Goal: Task Accomplishment & Management: Use online tool/utility

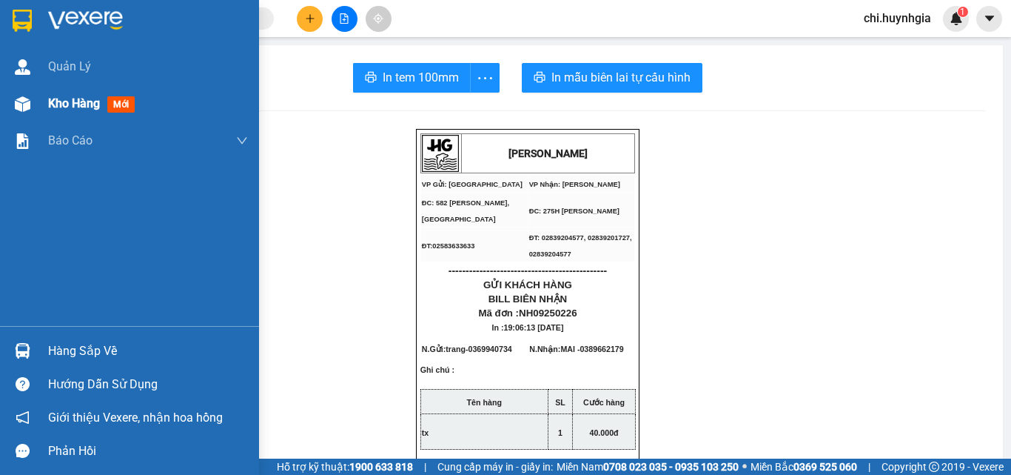
click at [66, 98] on span "Kho hàng" at bounding box center [74, 103] width 52 height 14
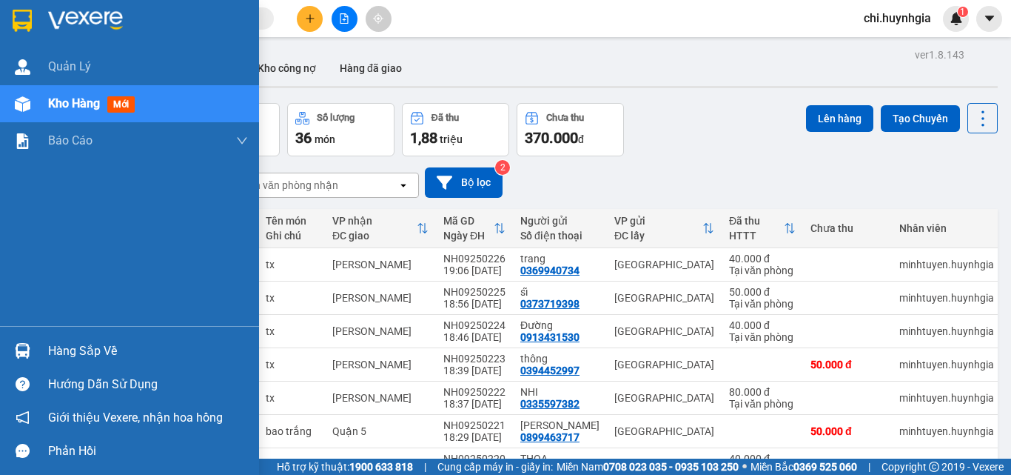
drag, startPoint x: 80, startPoint y: 101, endPoint x: 258, endPoint y: 101, distance: 178.4
click at [81, 101] on span "Kho hàng" at bounding box center [74, 103] width 52 height 14
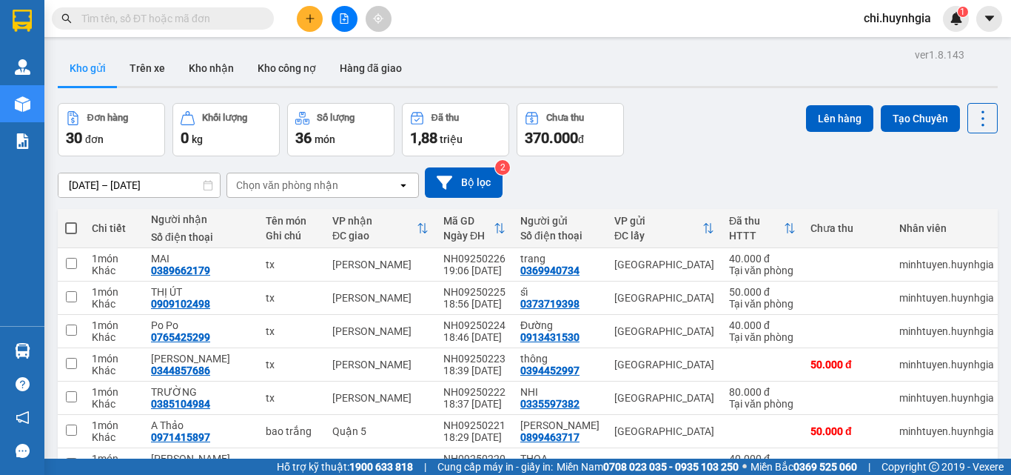
click at [72, 228] on span at bounding box center [71, 228] width 12 height 12
click at [71, 221] on input "checkbox" at bounding box center [71, 221] width 0 height 0
checkbox input "true"
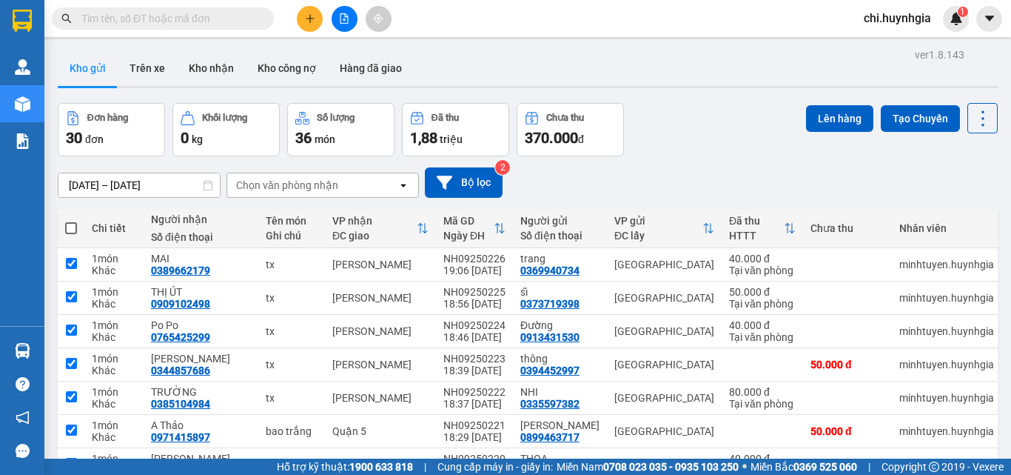
checkbox input "true"
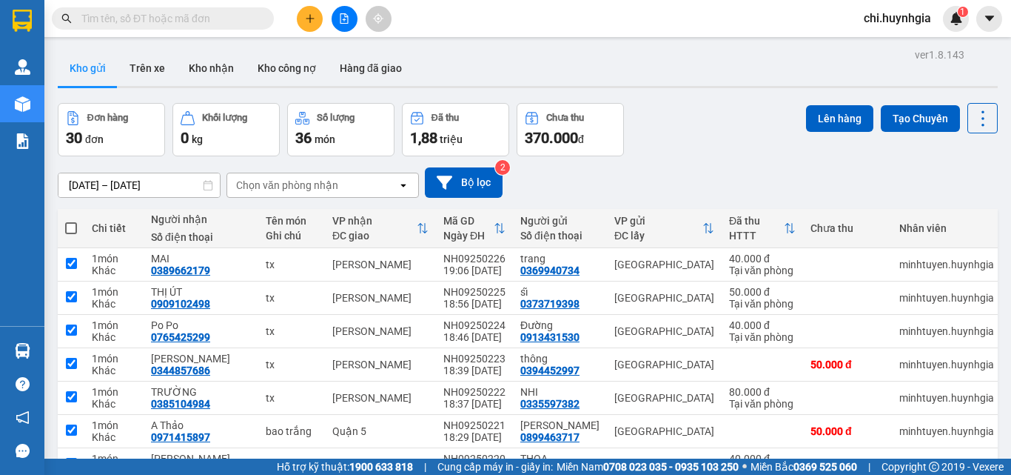
checkbox input "true"
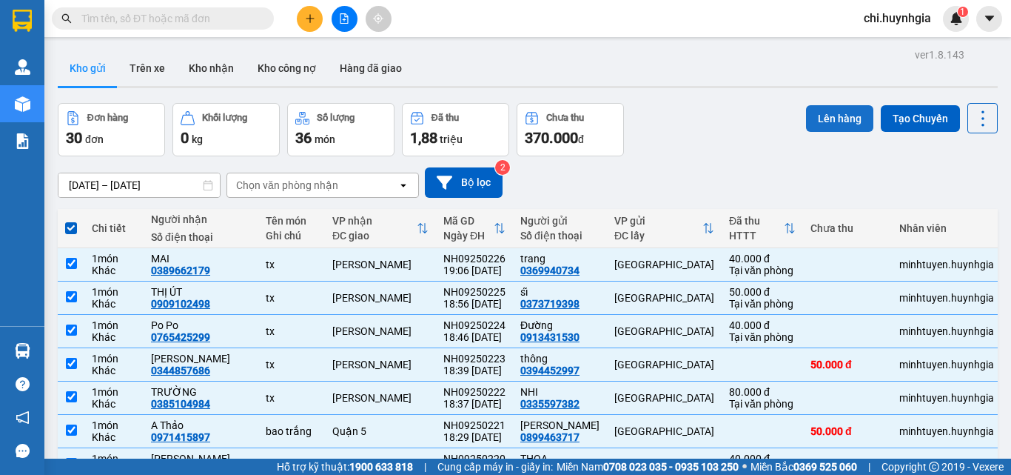
click at [828, 120] on button "Lên hàng" at bounding box center [839, 118] width 67 height 27
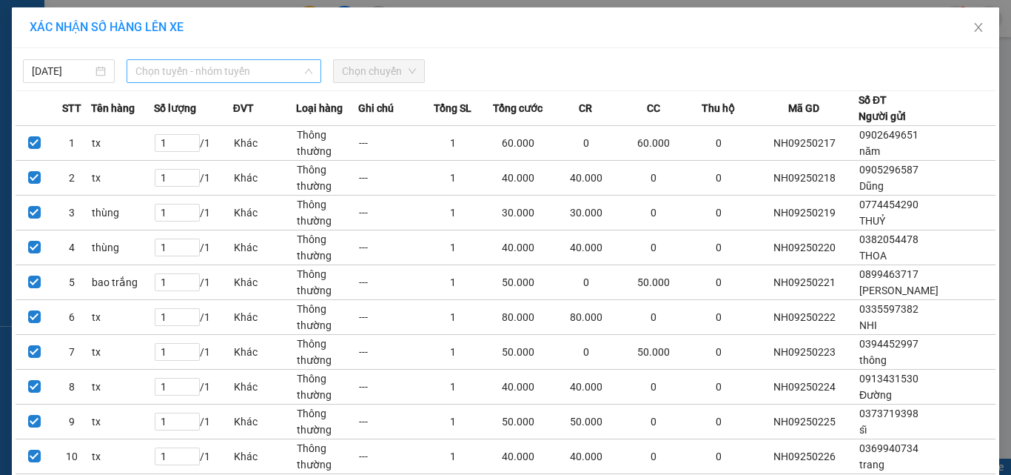
click at [198, 74] on span "Chọn tuyến - nhóm tuyến" at bounding box center [223, 71] width 177 height 22
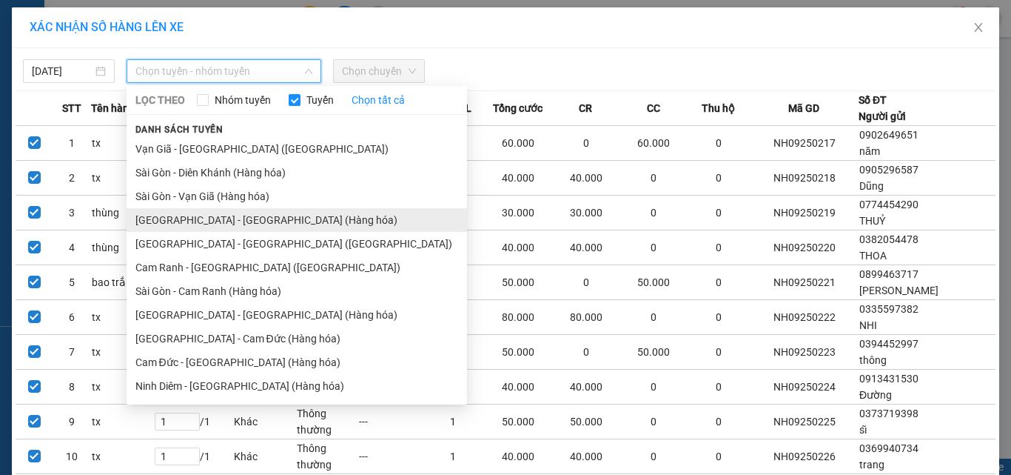
click at [221, 219] on li "[GEOGRAPHIC_DATA] - [GEOGRAPHIC_DATA] (Hàng hóa)" at bounding box center [297, 220] width 341 height 24
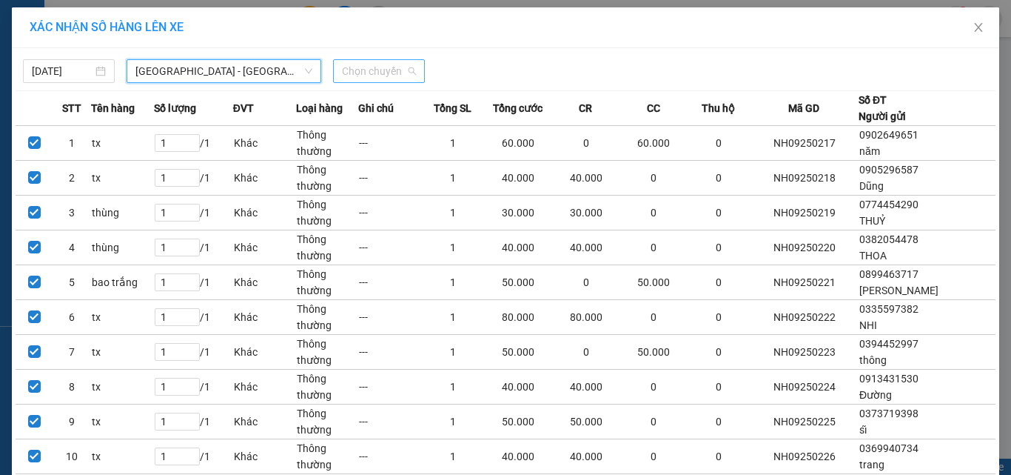
click at [389, 70] on span "Chọn chuyến" at bounding box center [379, 71] width 74 height 22
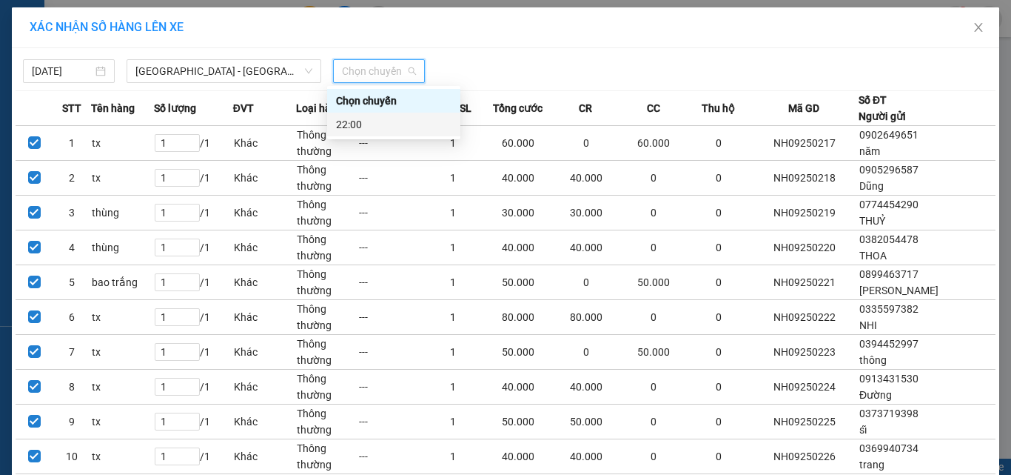
click at [357, 130] on div "22:00" at bounding box center [393, 124] width 115 height 16
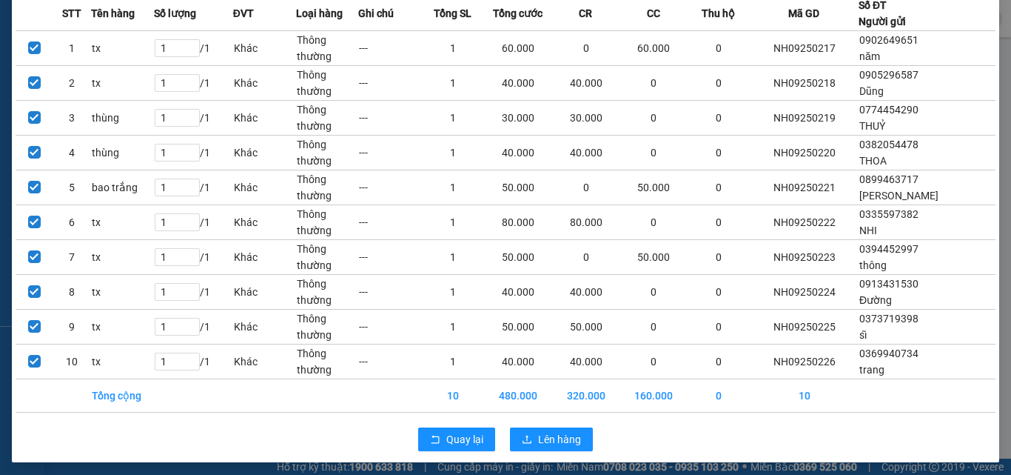
scroll to position [109, 0]
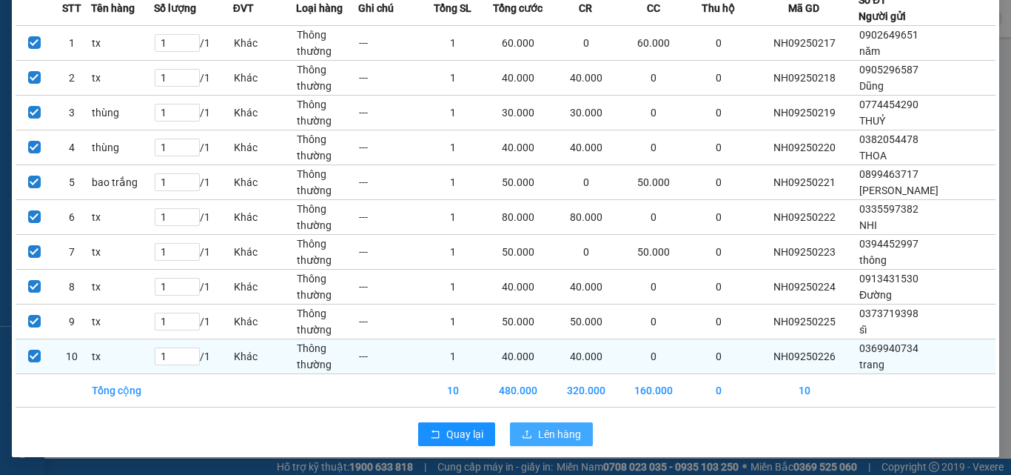
drag, startPoint x: 554, startPoint y: 434, endPoint x: 354, endPoint y: 372, distance: 210.0
click at [550, 428] on span "Lên hàng" at bounding box center [559, 434] width 43 height 16
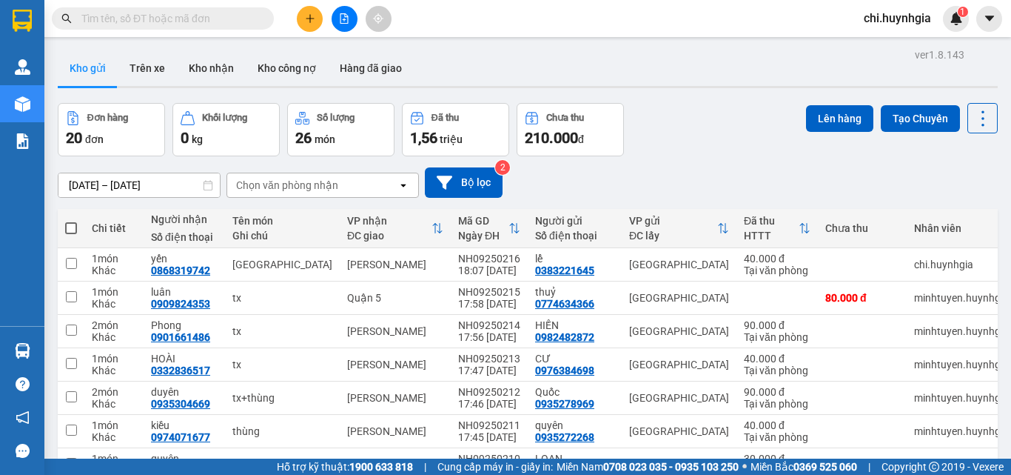
click at [73, 227] on span at bounding box center [71, 228] width 12 height 12
click at [71, 221] on input "checkbox" at bounding box center [71, 221] width 0 height 0
checkbox input "true"
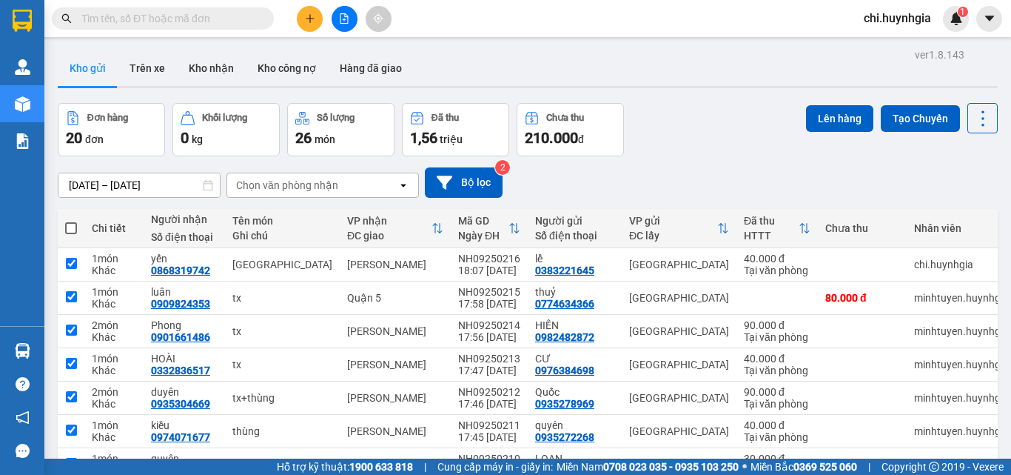
checkbox input "true"
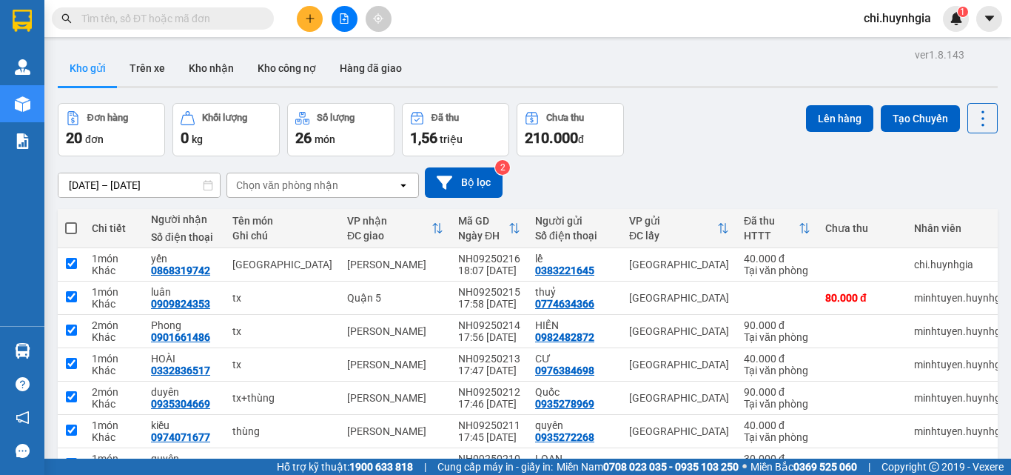
checkbox input "true"
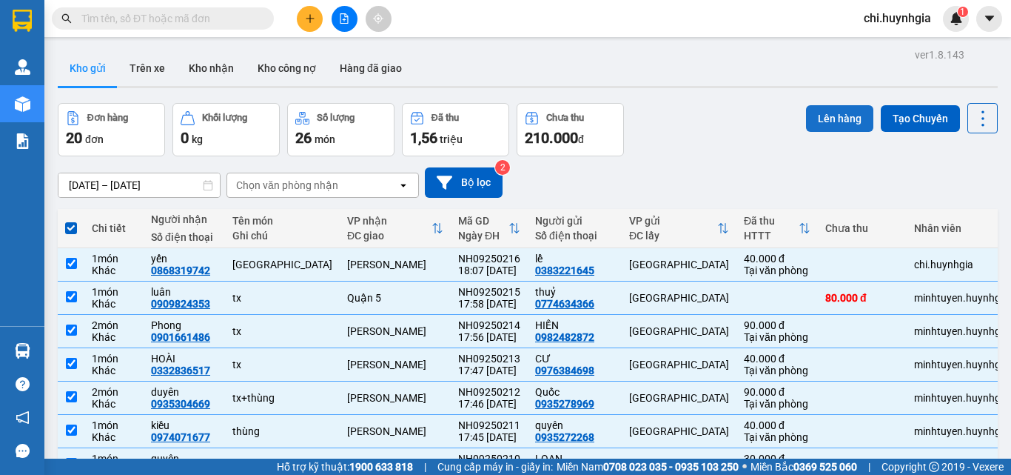
click at [828, 118] on button "Lên hàng" at bounding box center [839, 118] width 67 height 27
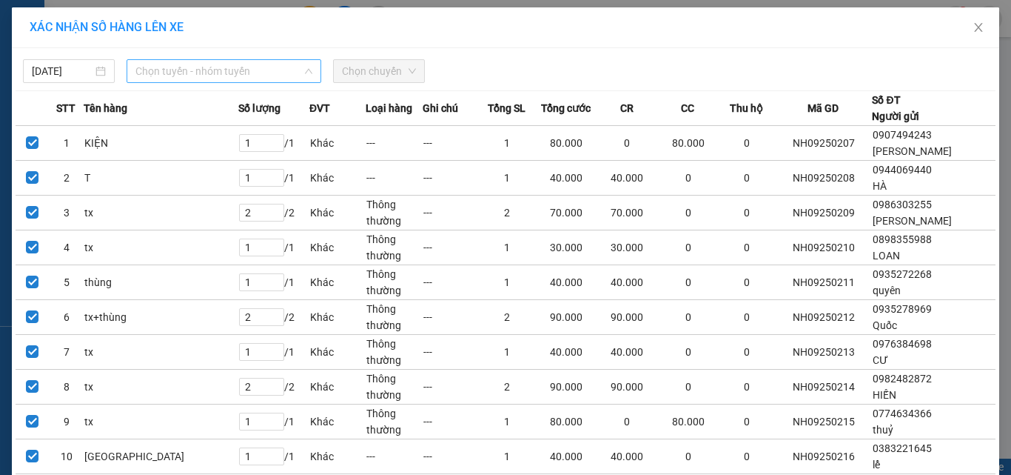
drag, startPoint x: 243, startPoint y: 70, endPoint x: 249, endPoint y: 91, distance: 21.6
click at [244, 70] on span "Chọn tuyến - nhóm tuyến" at bounding box center [223, 71] width 177 height 22
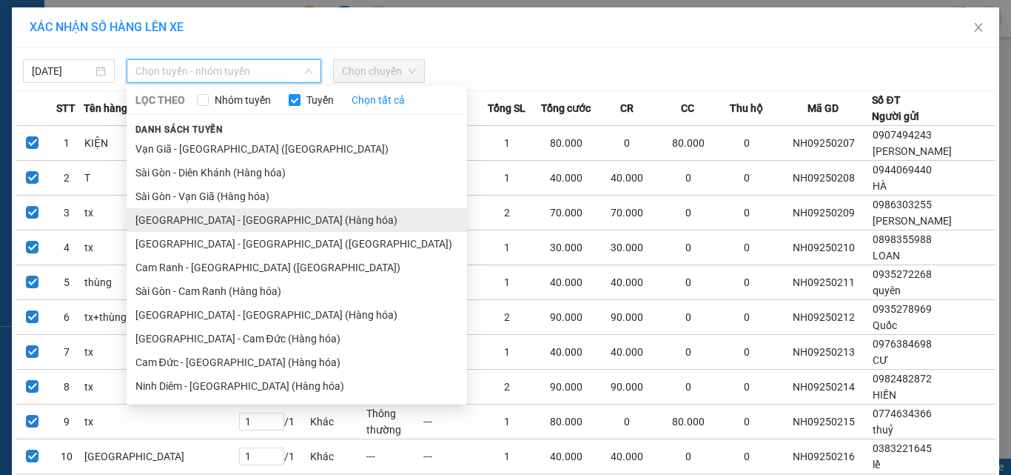
click at [210, 226] on li "[GEOGRAPHIC_DATA] - [GEOGRAPHIC_DATA] (Hàng hóa)" at bounding box center [297, 220] width 341 height 24
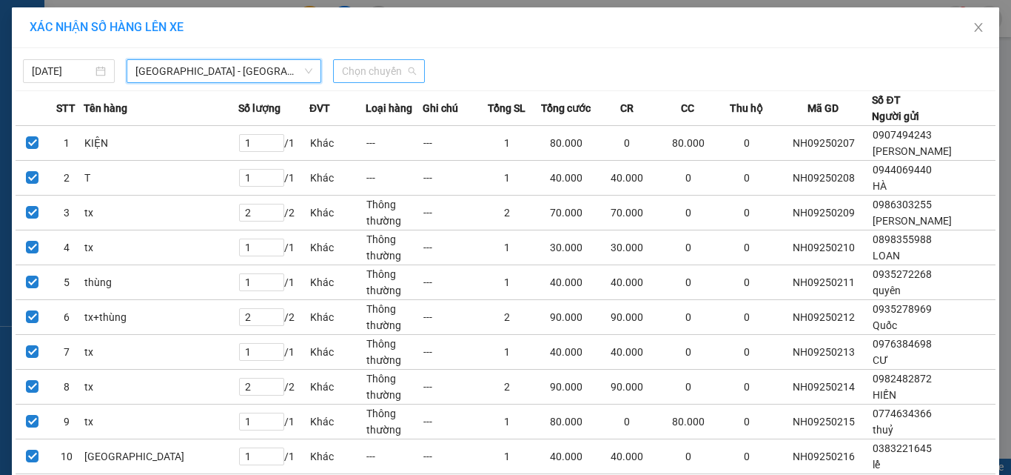
click at [379, 69] on span "Chọn chuyến" at bounding box center [379, 71] width 74 height 22
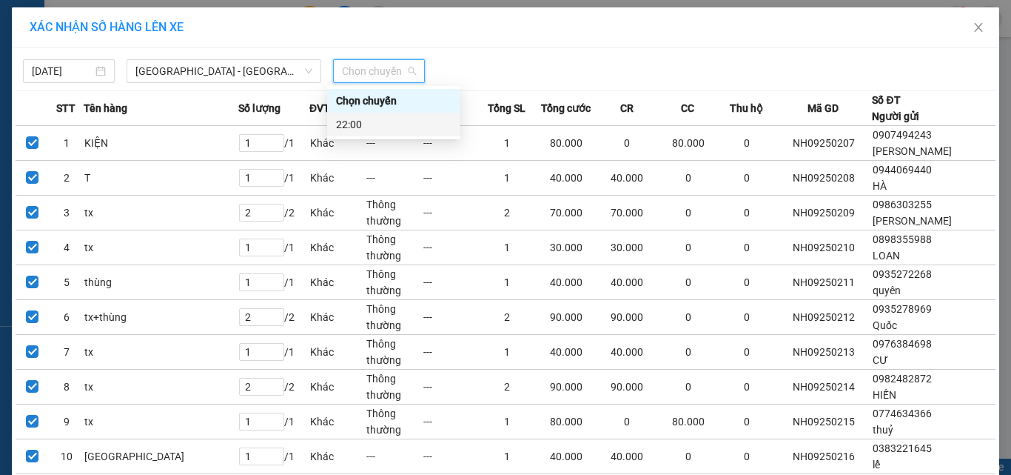
click at [361, 122] on div "22:00" at bounding box center [393, 124] width 115 height 16
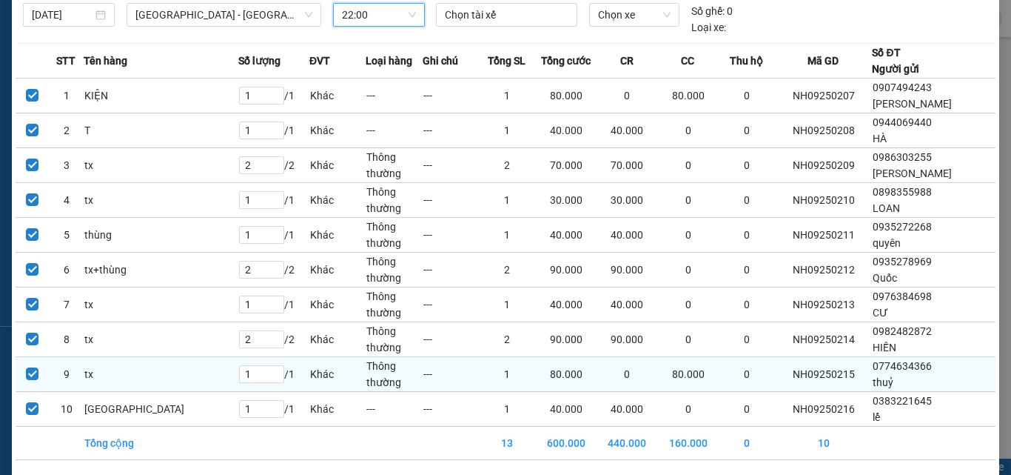
scroll to position [109, 0]
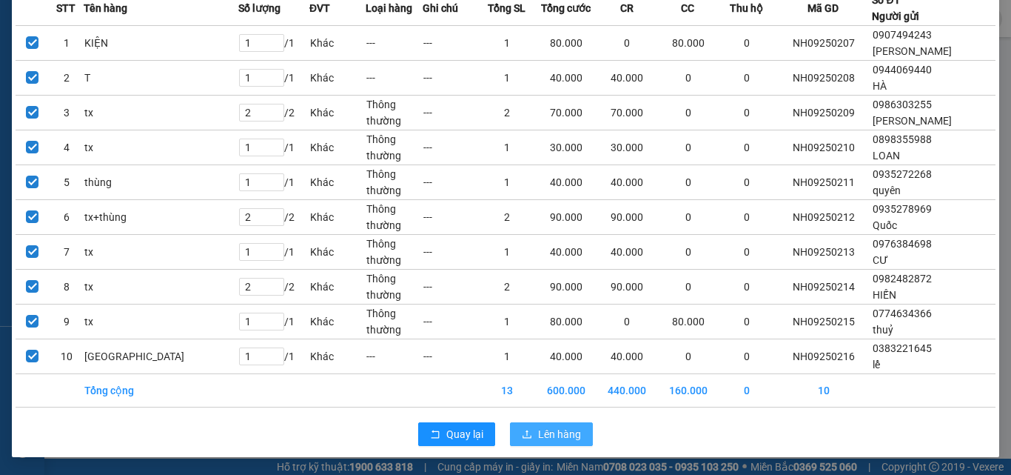
drag, startPoint x: 555, startPoint y: 439, endPoint x: 349, endPoint y: 355, distance: 223.1
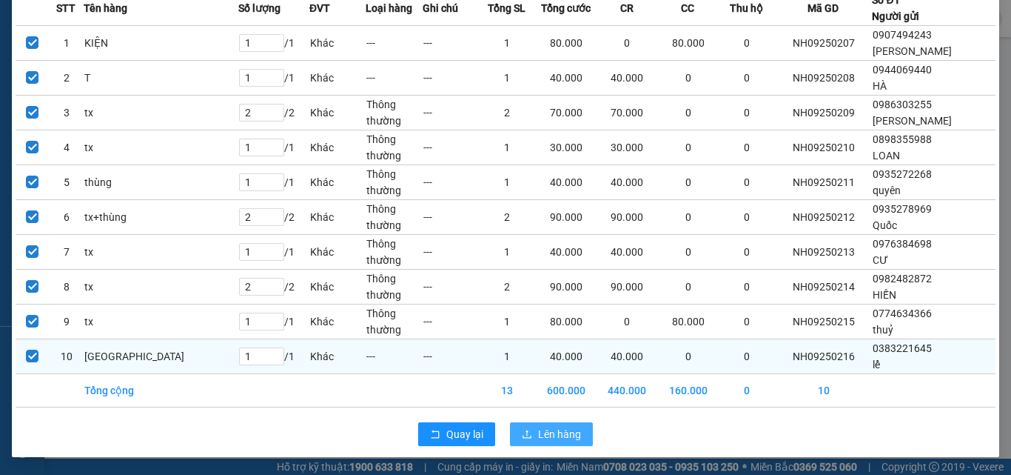
click at [554, 438] on span "Lên hàng" at bounding box center [559, 434] width 43 height 16
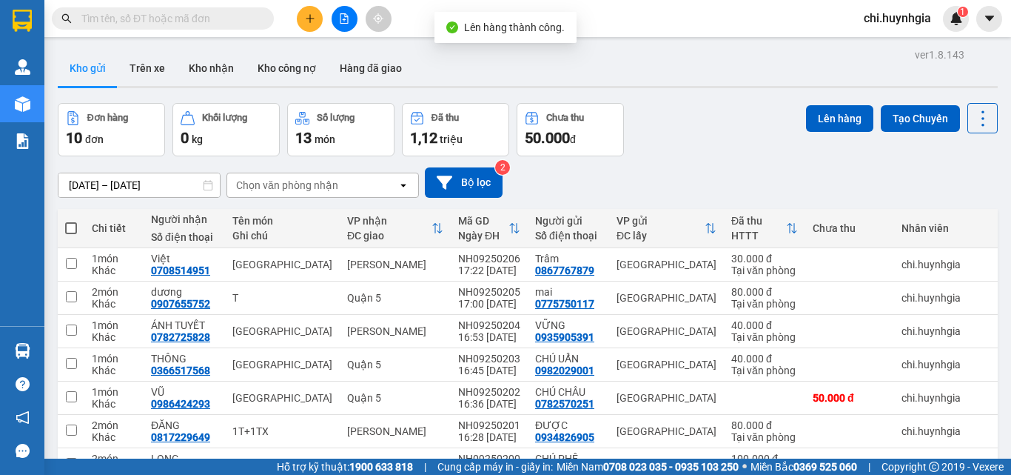
click at [74, 223] on span at bounding box center [71, 228] width 12 height 12
click at [71, 221] on input "checkbox" at bounding box center [71, 221] width 0 height 0
checkbox input "true"
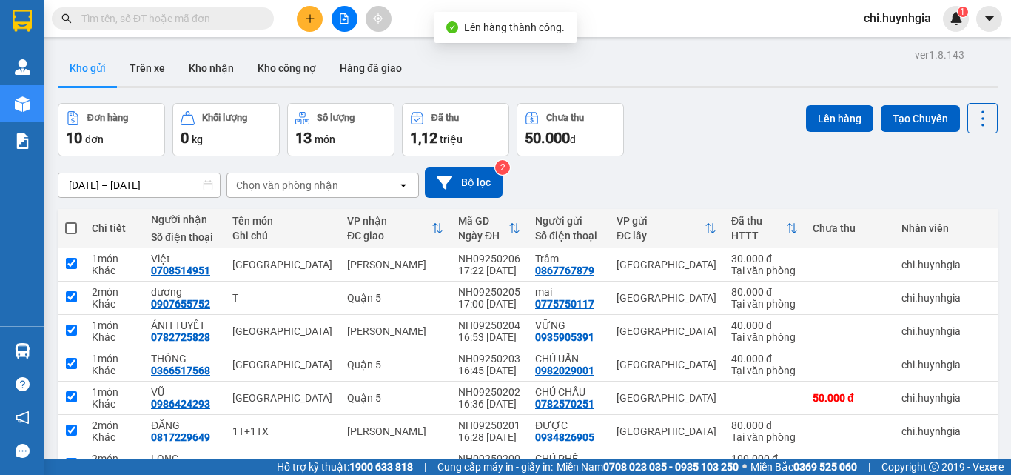
checkbox input "true"
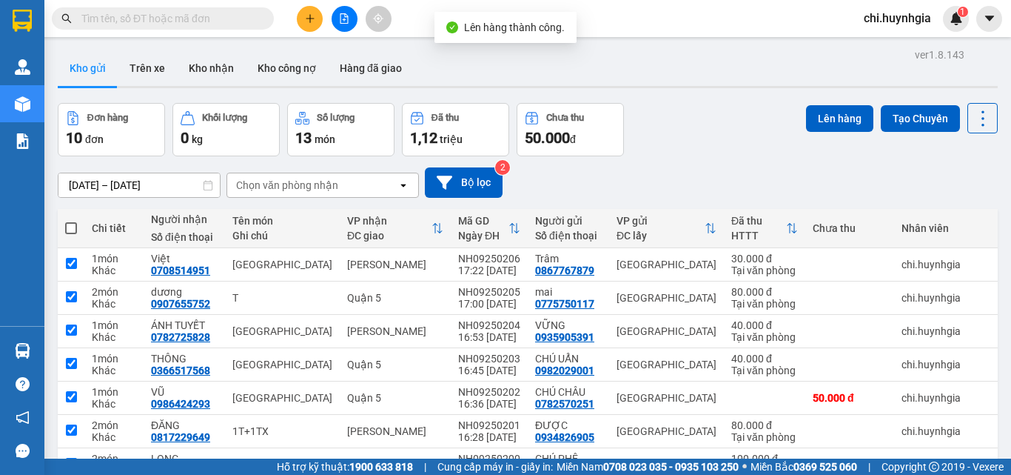
checkbox input "true"
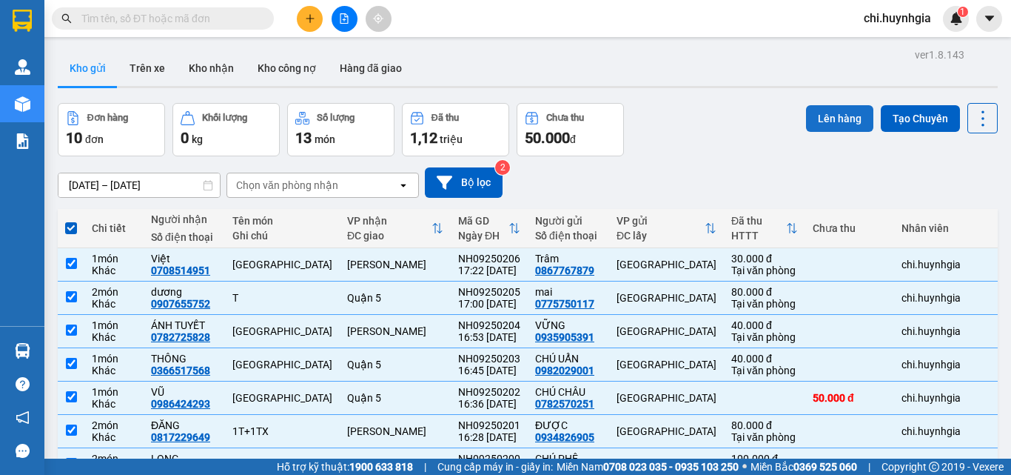
click at [819, 118] on button "Lên hàng" at bounding box center [839, 118] width 67 height 27
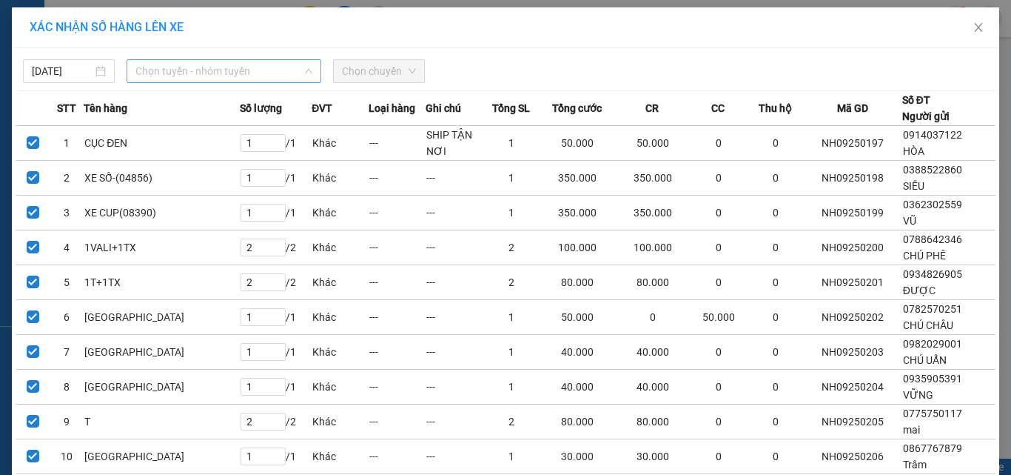
click at [206, 77] on span "Chọn tuyến - nhóm tuyến" at bounding box center [223, 71] width 177 height 22
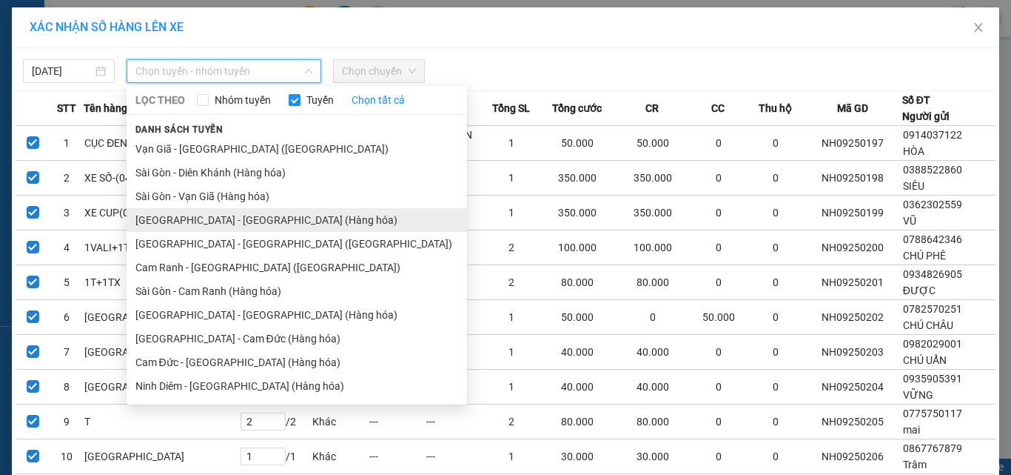
click at [201, 222] on li "[GEOGRAPHIC_DATA] - [GEOGRAPHIC_DATA] (Hàng hóa)" at bounding box center [297, 220] width 341 height 24
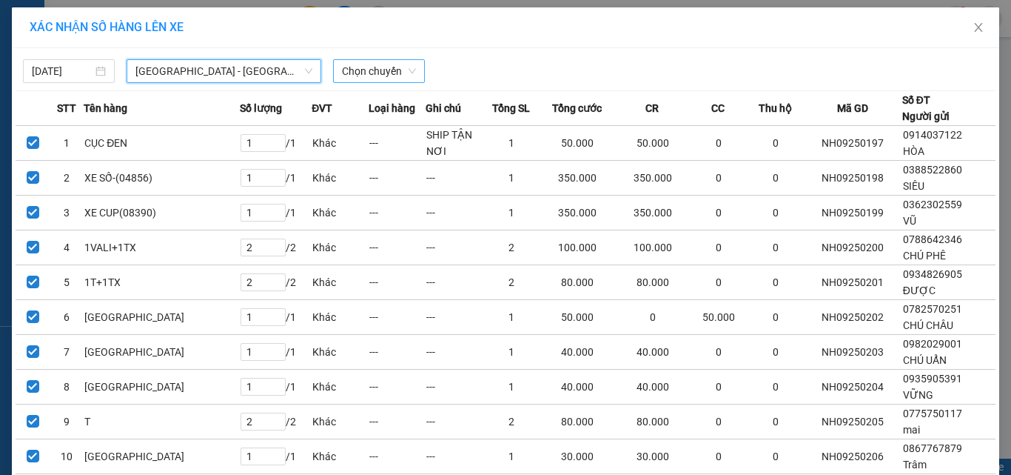
click at [358, 75] on span "Chọn chuyến" at bounding box center [379, 71] width 74 height 22
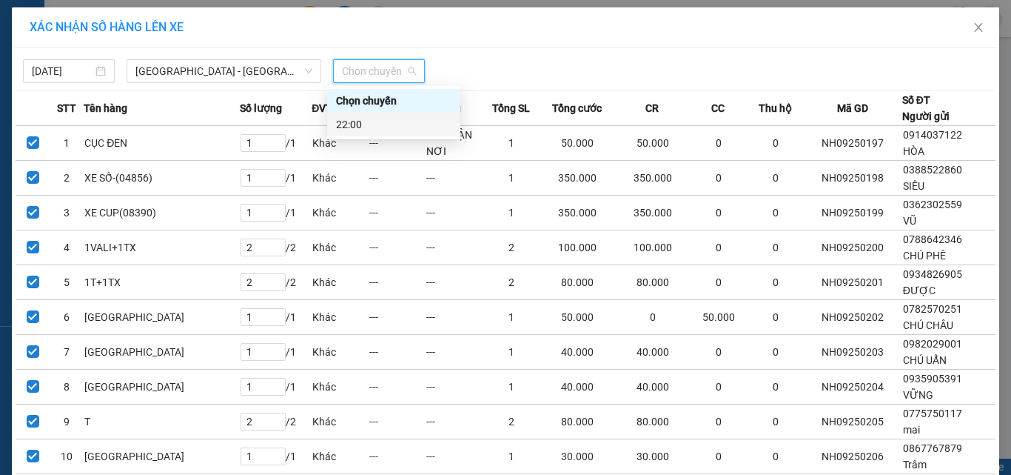
click at [361, 130] on div "22:00" at bounding box center [393, 124] width 115 height 16
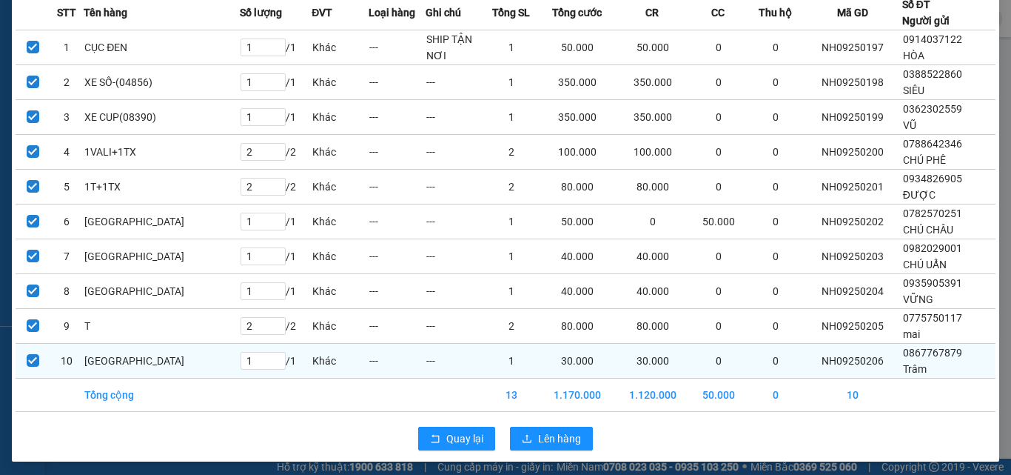
scroll to position [109, 0]
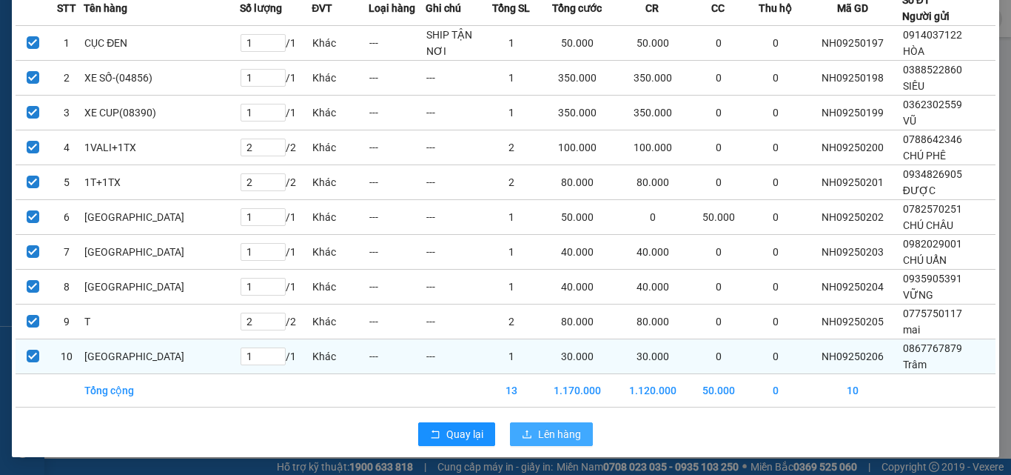
drag, startPoint x: 572, startPoint y: 431, endPoint x: 435, endPoint y: 371, distance: 149.5
click at [565, 424] on button "Lên hàng" at bounding box center [551, 434] width 83 height 24
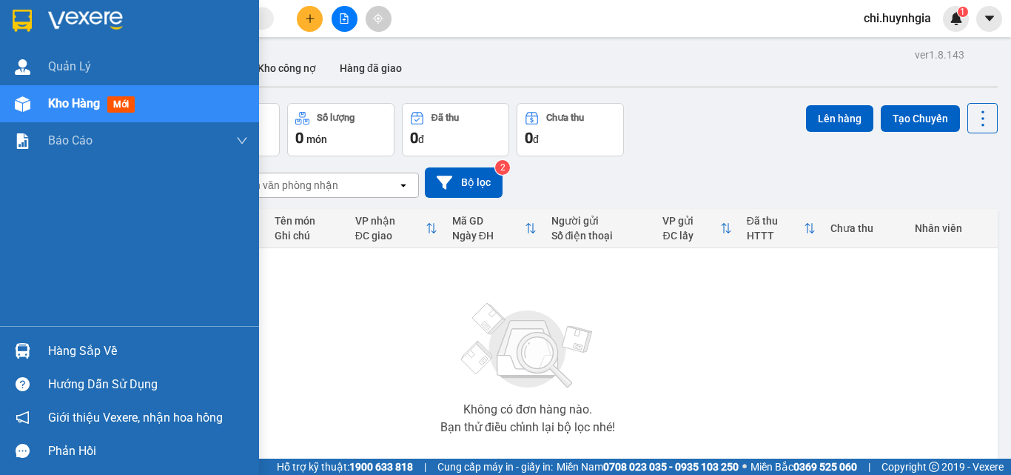
click at [93, 353] on div "Hàng sắp về" at bounding box center [148, 351] width 200 height 22
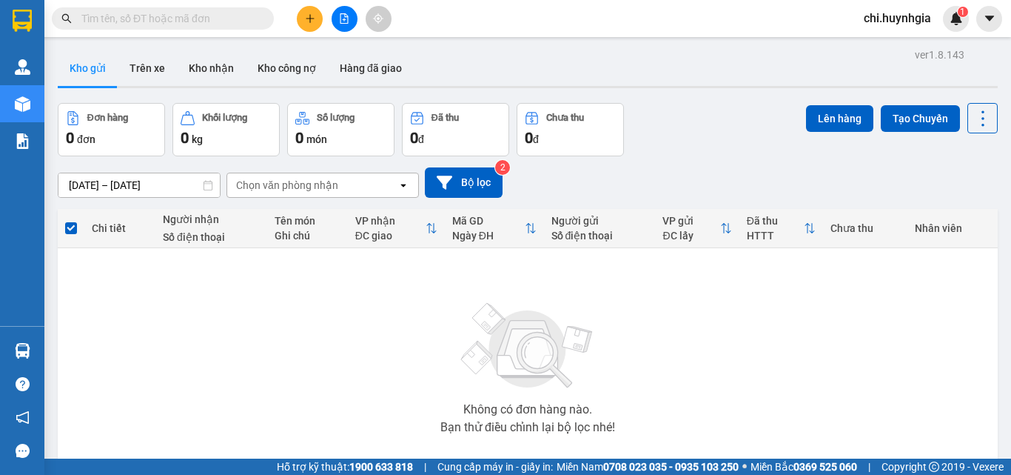
click at [731, 79] on section "Kết quả tìm kiếm ( 0 ) Bộ lọc No Data chi.huynhgia 1 Quản [PERSON_NAME] hàng mớ…" at bounding box center [505, 237] width 1011 height 475
click at [139, 71] on button "Trên xe" at bounding box center [147, 68] width 59 height 36
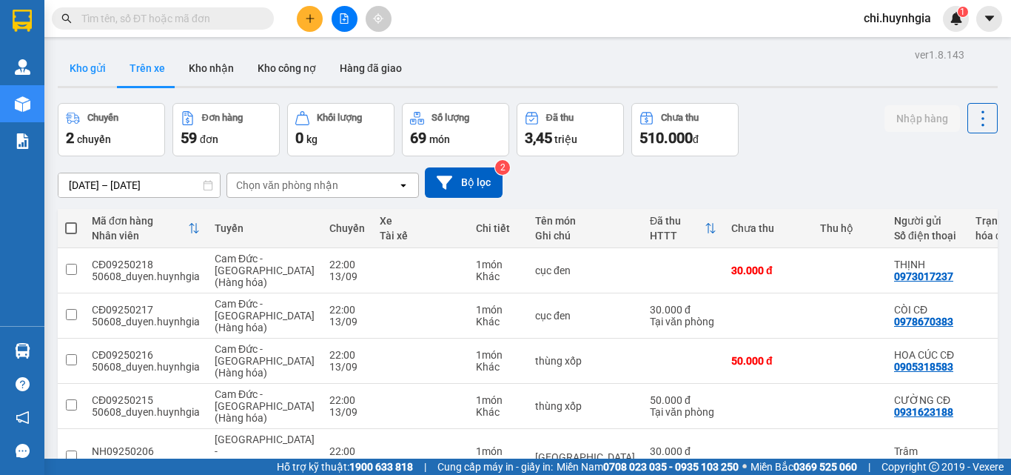
click at [80, 73] on button "Kho gửi" at bounding box center [88, 68] width 60 height 36
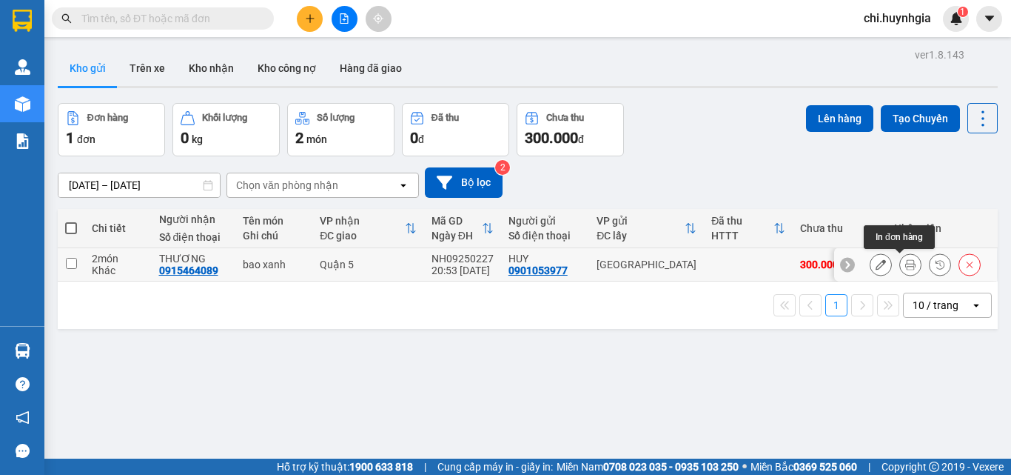
click at [905, 263] on icon at bounding box center [910, 264] width 10 height 10
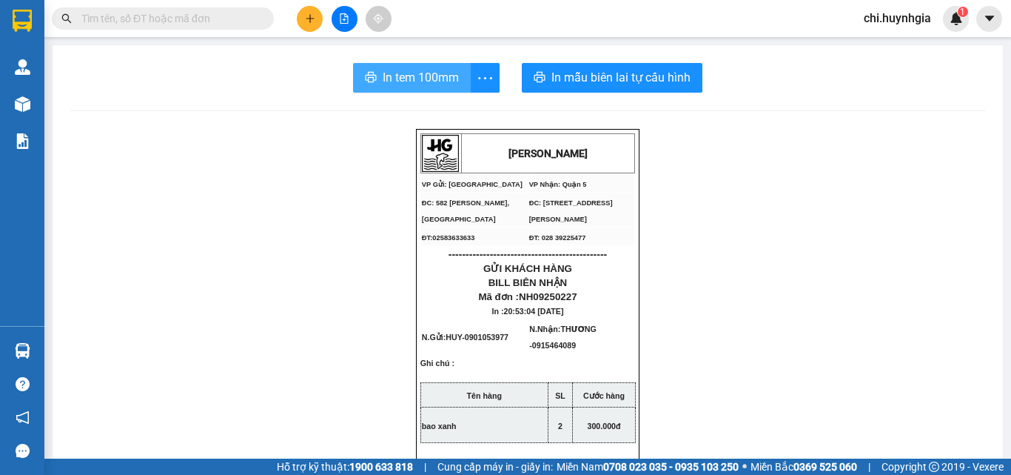
click at [429, 75] on span "In tem 100mm" at bounding box center [421, 77] width 76 height 19
drag, startPoint x: 412, startPoint y: 81, endPoint x: 425, endPoint y: 80, distance: 13.3
click at [412, 80] on span "In tem 100mm" at bounding box center [421, 77] width 76 height 19
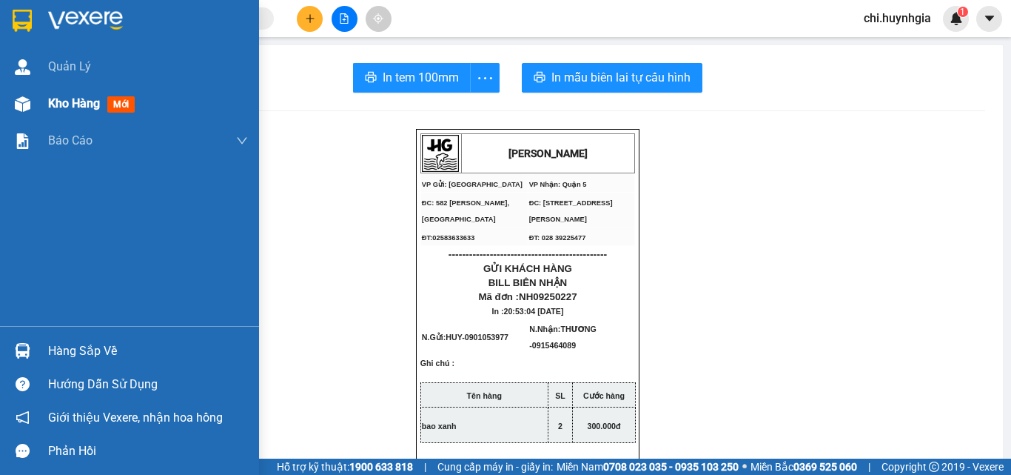
click at [74, 105] on span "Kho hàng" at bounding box center [74, 103] width 52 height 14
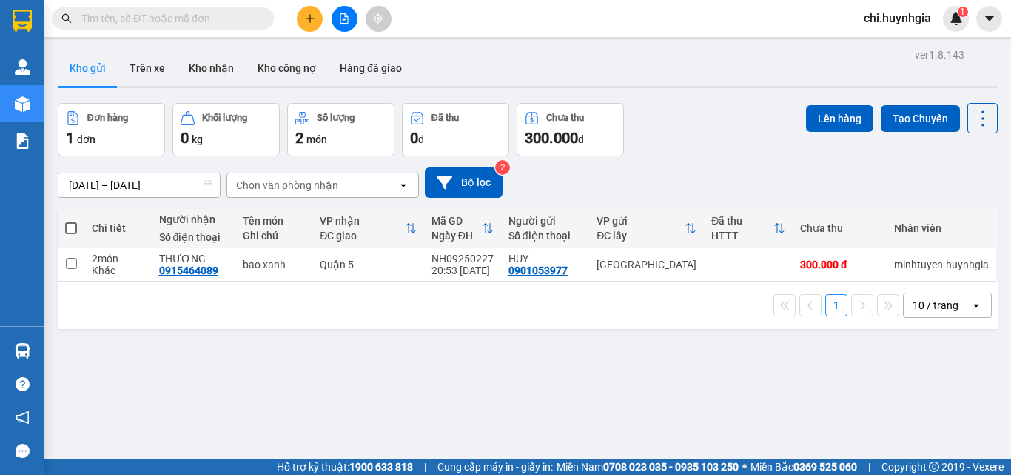
drag, startPoint x: 73, startPoint y: 229, endPoint x: 122, endPoint y: 228, distance: 49.6
click at [72, 228] on span at bounding box center [71, 228] width 12 height 12
click at [71, 221] on input "checkbox" at bounding box center [71, 221] width 0 height 0
checkbox input "true"
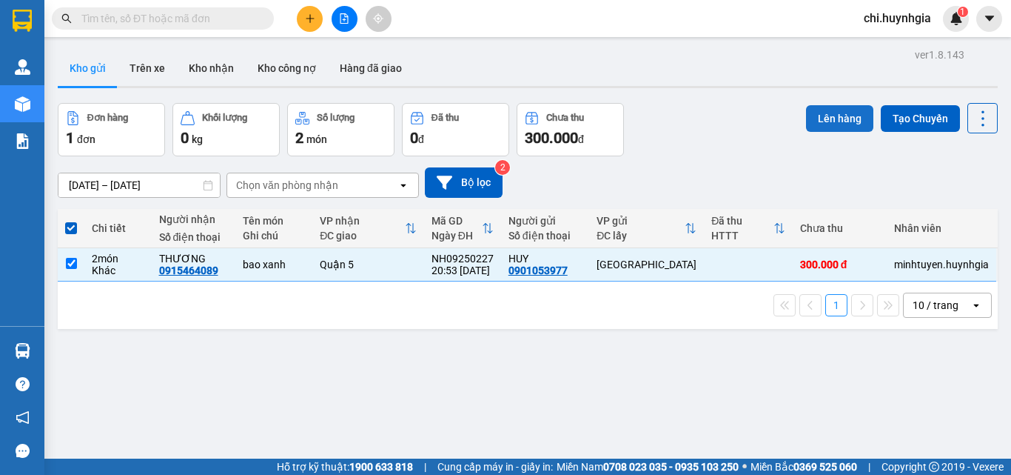
click at [836, 128] on button "Lên hàng" at bounding box center [839, 118] width 67 height 27
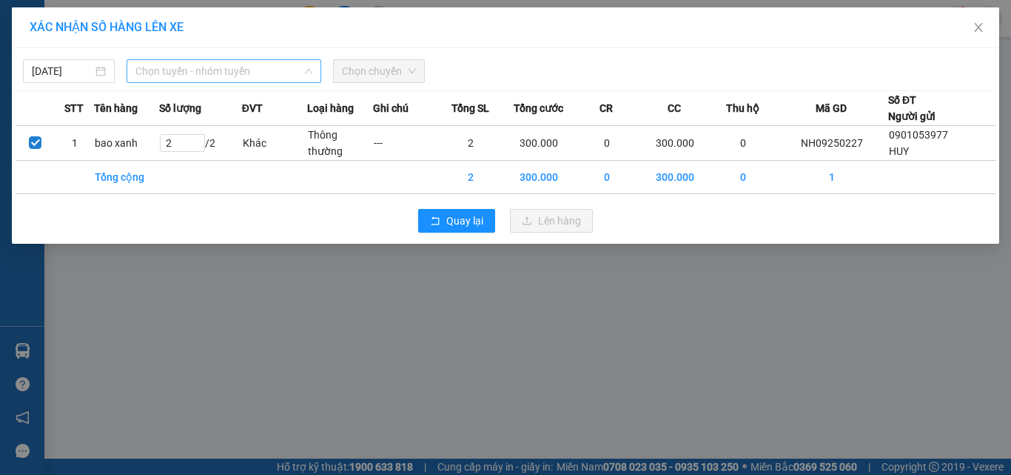
click at [249, 76] on span "Chọn tuyến - nhóm tuyến" at bounding box center [223, 71] width 177 height 22
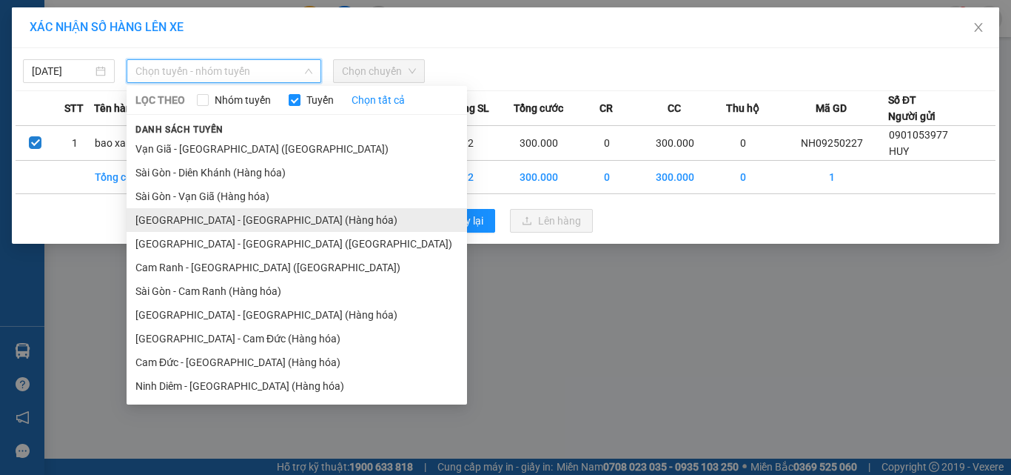
click at [184, 224] on li "[GEOGRAPHIC_DATA] - [GEOGRAPHIC_DATA] (Hàng hóa)" at bounding box center [297, 220] width 341 height 24
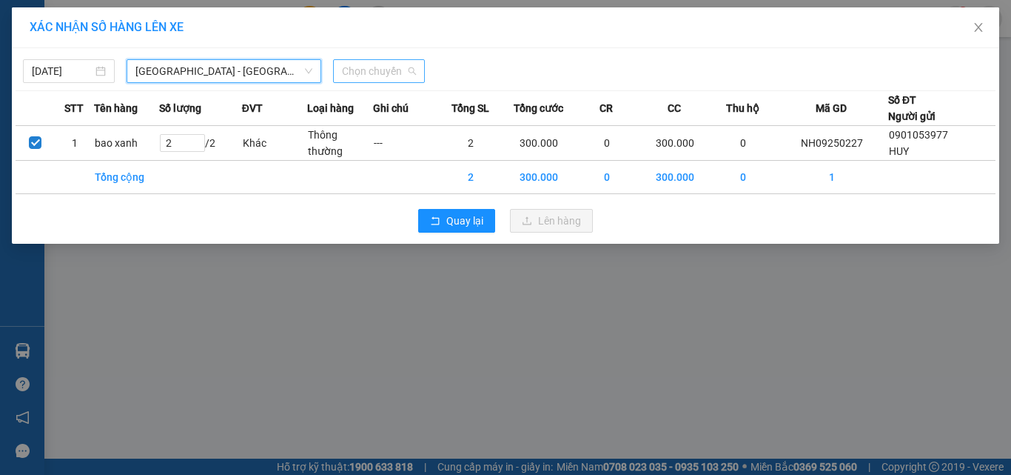
click at [412, 73] on span "Chọn chuyến" at bounding box center [379, 71] width 74 height 22
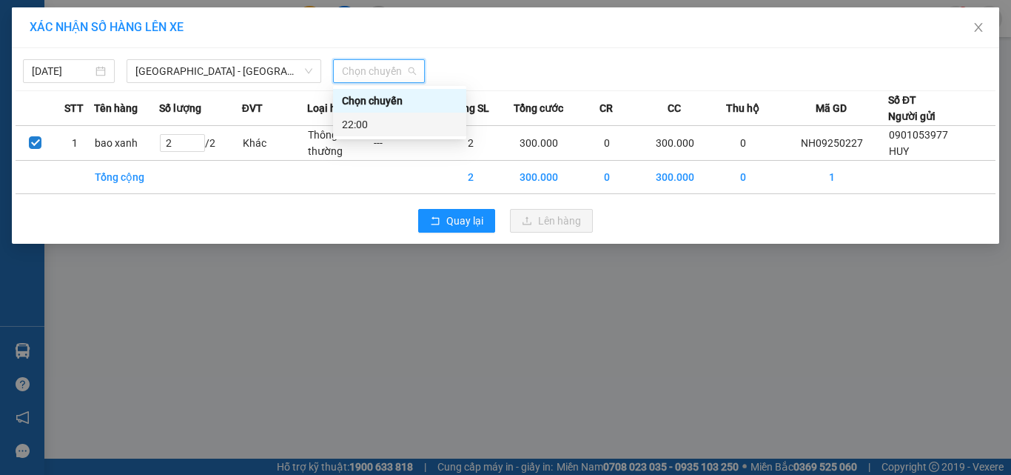
click at [386, 134] on div "22:00" at bounding box center [399, 125] width 133 height 24
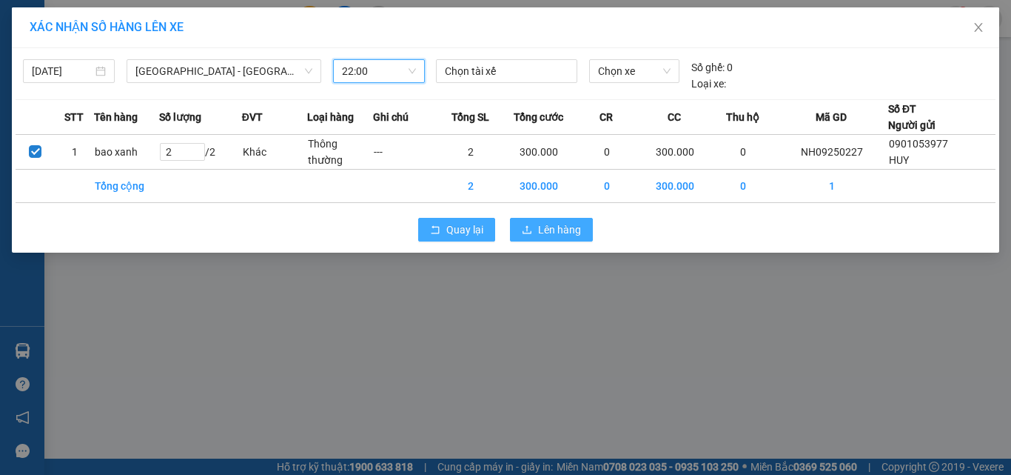
drag, startPoint x: 579, startPoint y: 228, endPoint x: 446, endPoint y: 232, distance: 133.3
click at [577, 228] on span "Lên hàng" at bounding box center [559, 229] width 43 height 16
